Goal: Find contact information: Find contact information

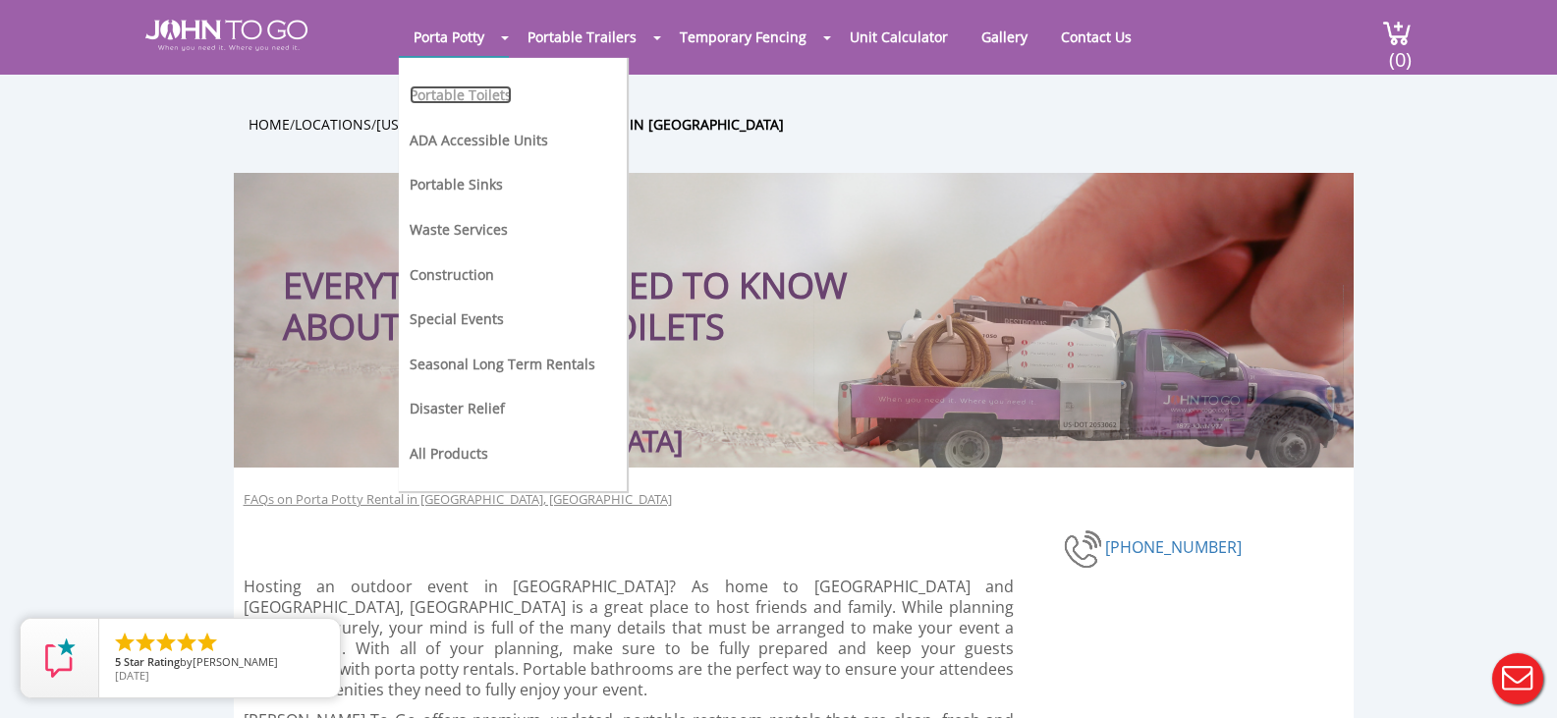
click at [476, 97] on link "Portable Toilets" at bounding box center [461, 94] width 102 height 19
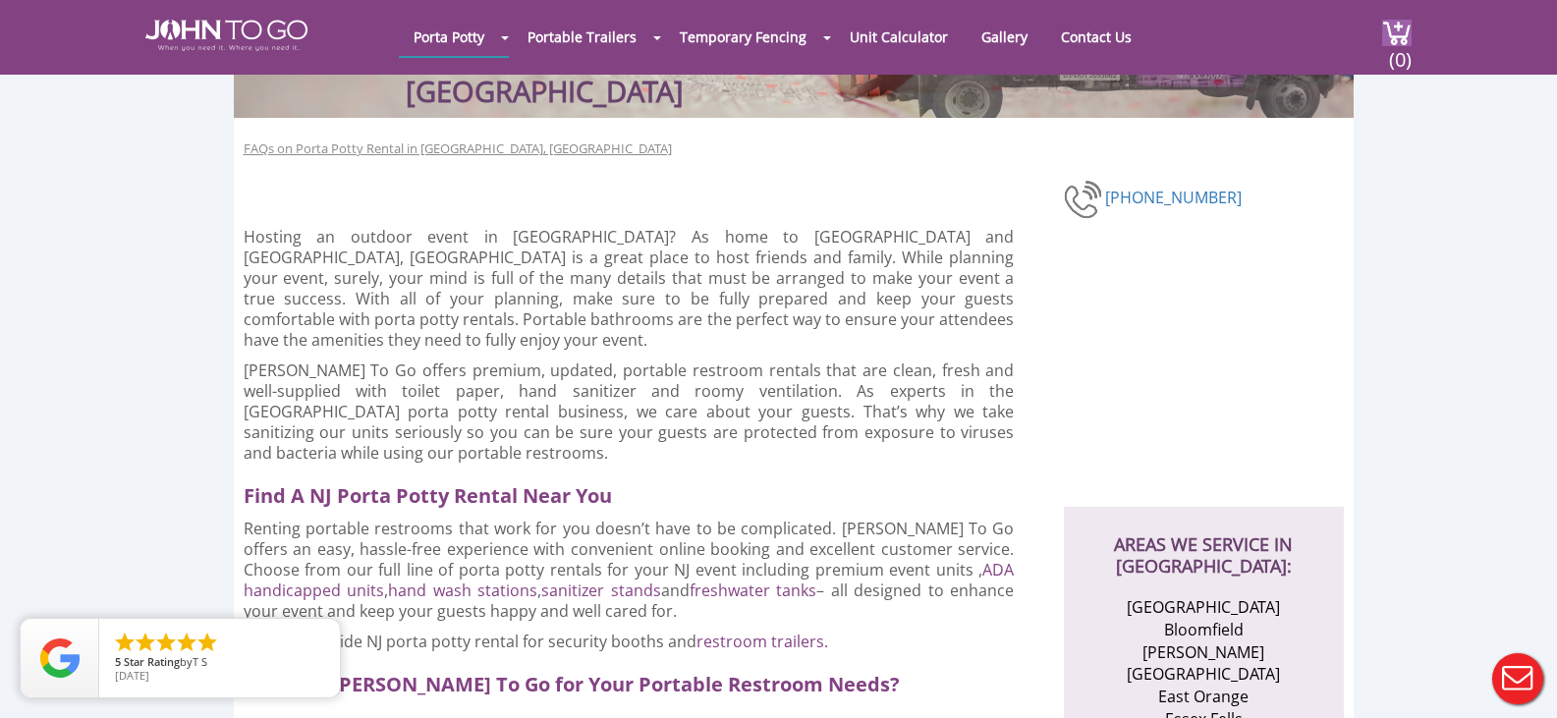
scroll to position [311, 0]
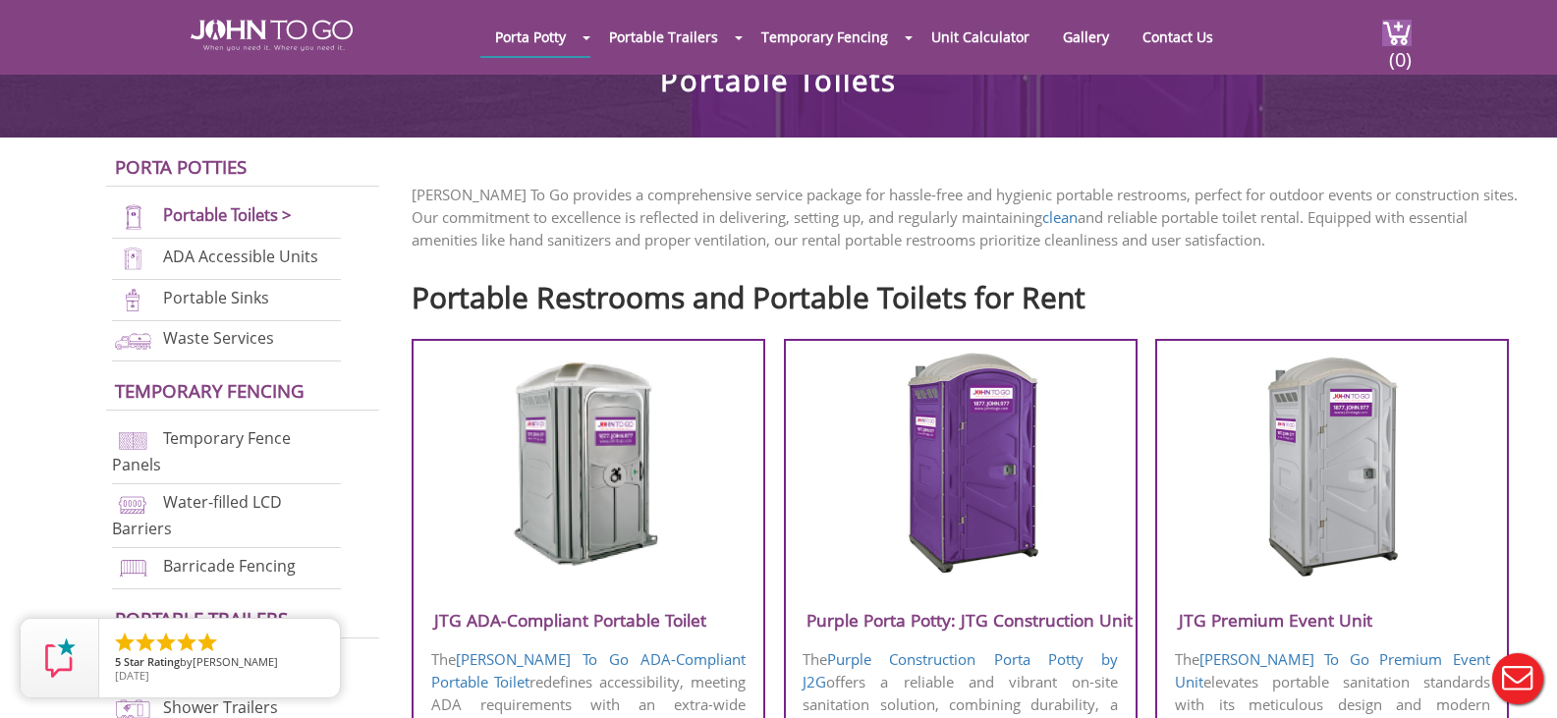
scroll to position [506, 0]
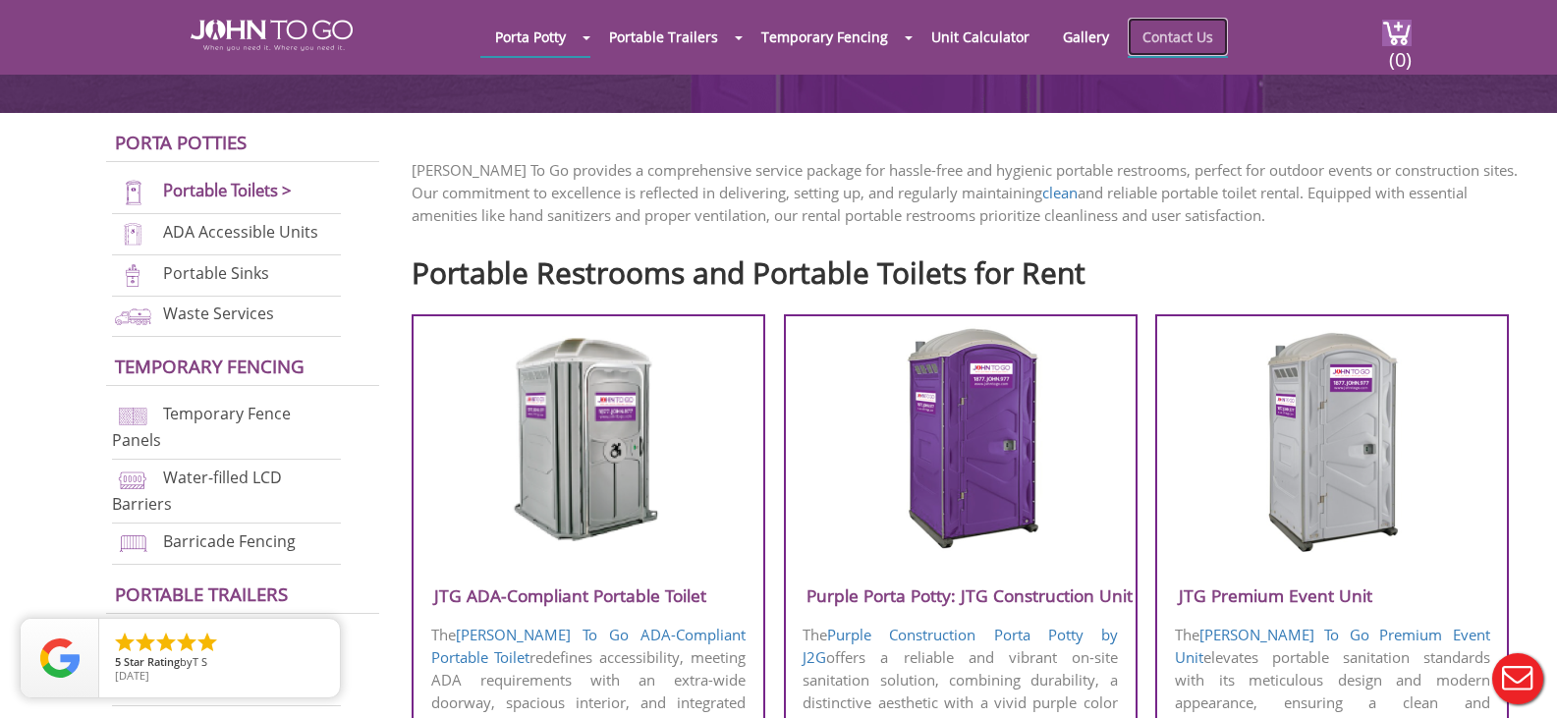
click at [1159, 41] on link "Contact Us" at bounding box center [1178, 37] width 100 height 38
